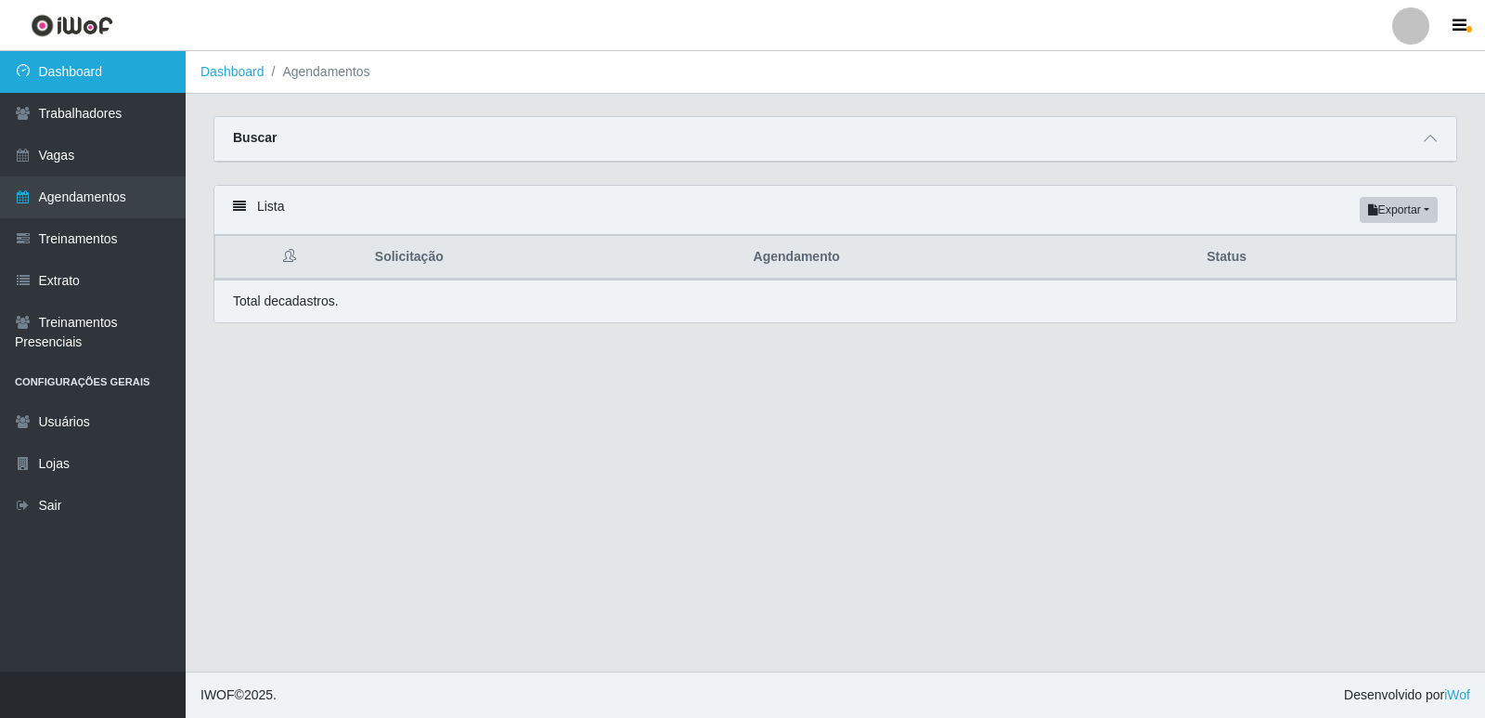
click at [106, 68] on link "Dashboard" at bounding box center [93, 72] width 186 height 42
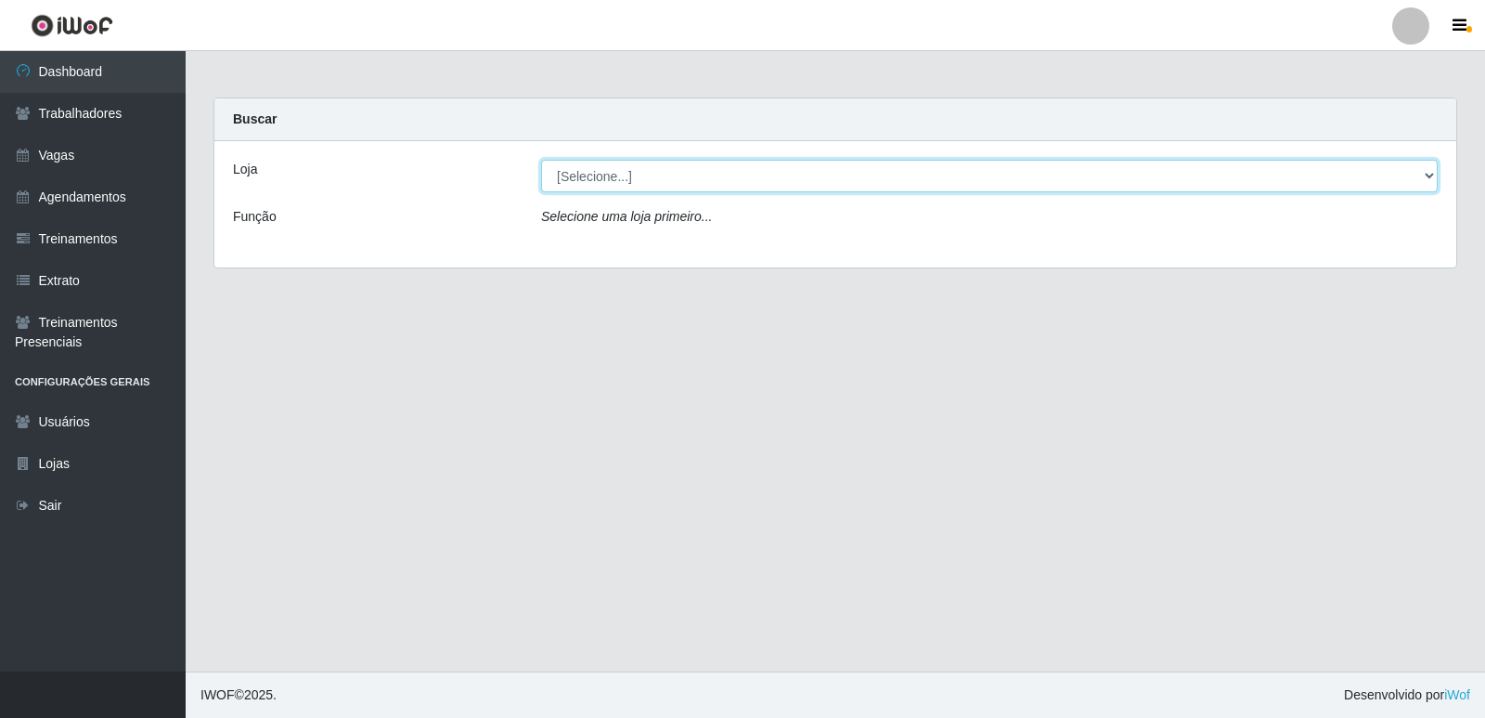
click at [1432, 177] on select "[Selecione...] Restaurante A Paraibana - [GEOGRAPHIC_DATA]" at bounding box center [989, 176] width 897 height 32
select select "342"
click at [541, 160] on select "[Selecione...] Restaurante A Paraibana - [GEOGRAPHIC_DATA]" at bounding box center [989, 176] width 897 height 32
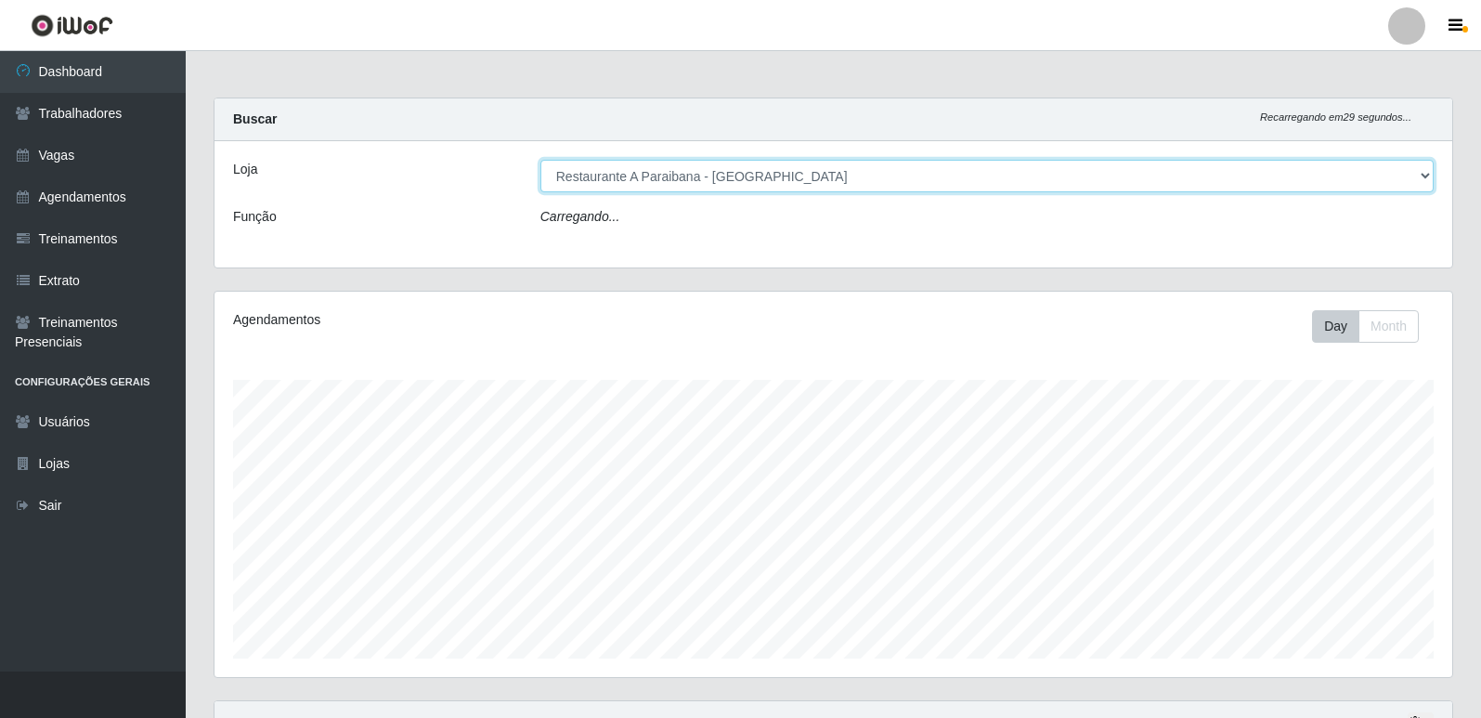
scroll to position [385, 1237]
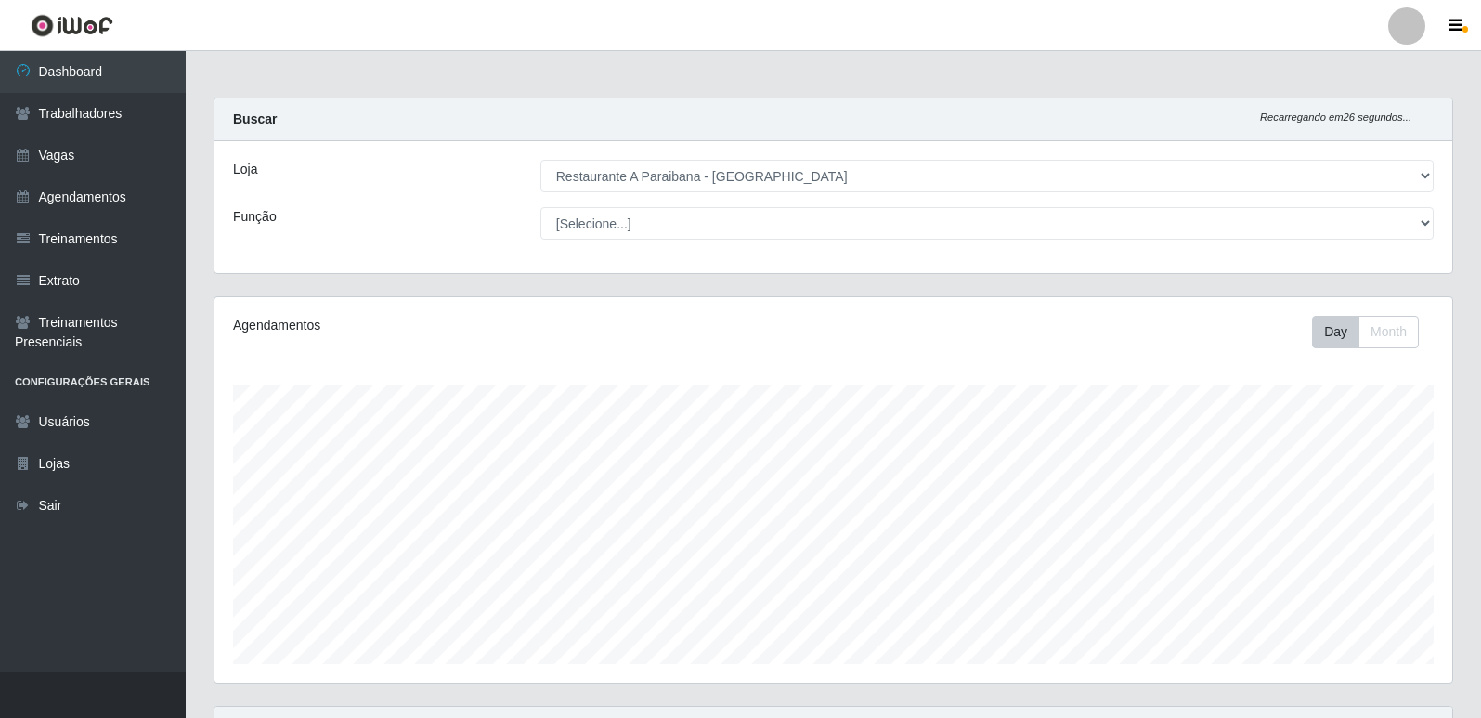
click at [1471, 705] on div "Carregando... Buscar Recarregando em 26 segundos... Loja [Selecione...] Restaur…" at bounding box center [833, 476] width 1295 height 758
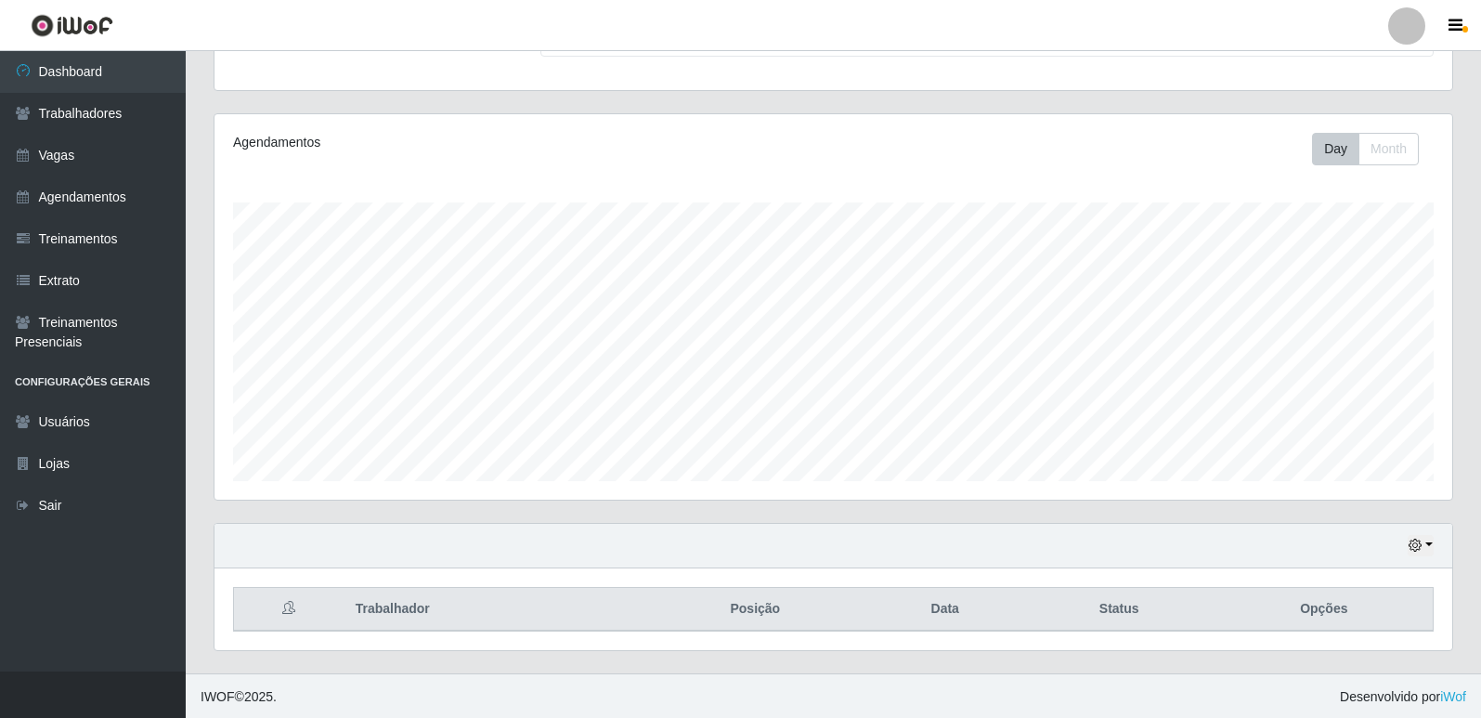
scroll to position [185, 0]
click at [1422, 548] on button "button" at bounding box center [1420, 543] width 26 height 21
click at [1369, 478] on button "1 Semana" at bounding box center [1359, 474] width 147 height 39
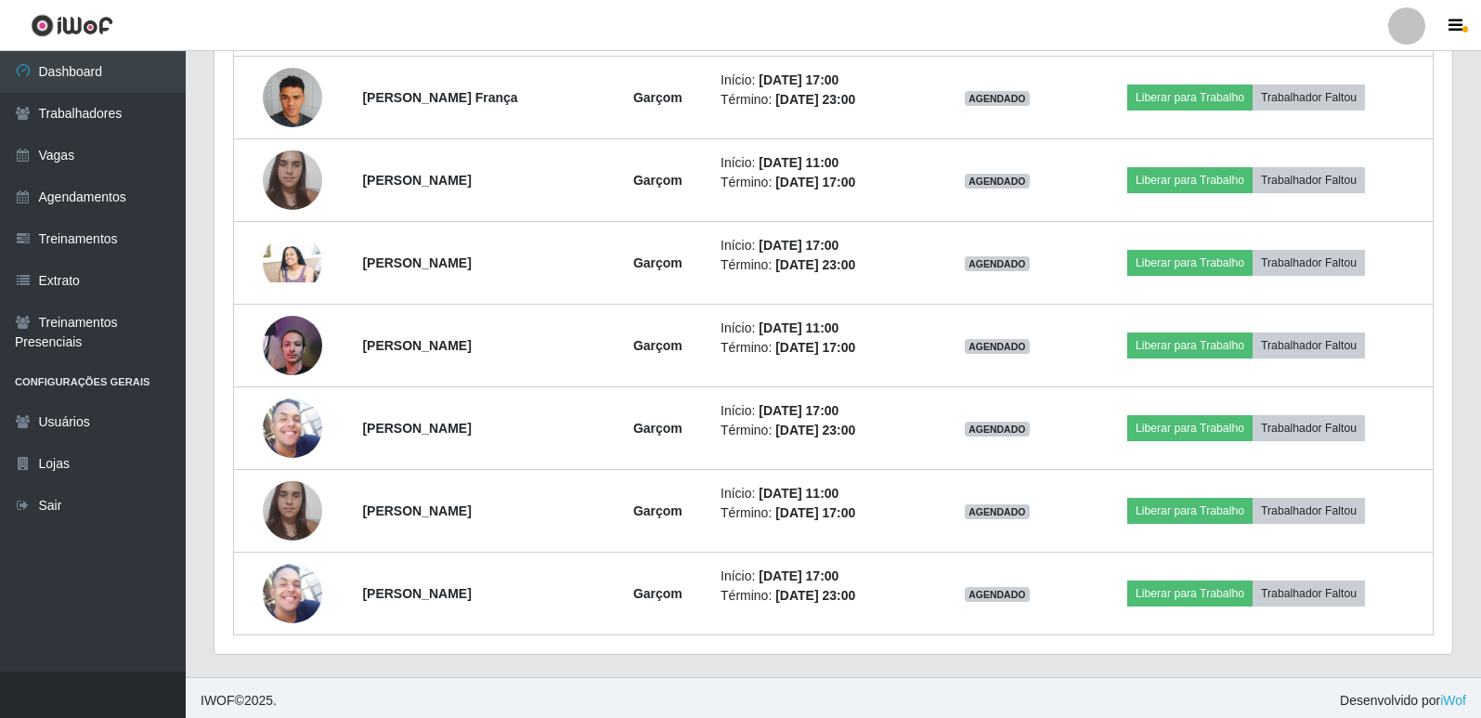
scroll to position [1011, 0]
